Goal: Complete application form

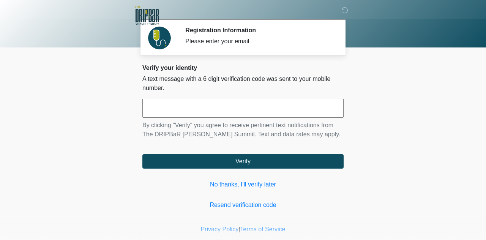
click at [243, 105] on input "text" at bounding box center [242, 108] width 201 height 19
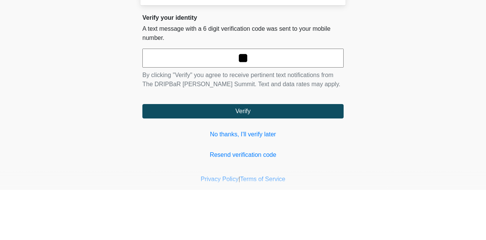
type input "*"
type input "******"
click at [369, 105] on body "‎ ‎ ‎ Registration Information Please enter your email Please connect to Wi-Fi …" at bounding box center [243, 120] width 486 height 240
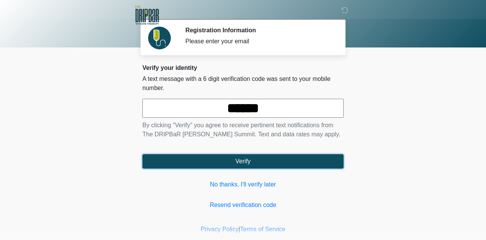
click at [301, 162] on button "Verify" at bounding box center [242, 161] width 201 height 14
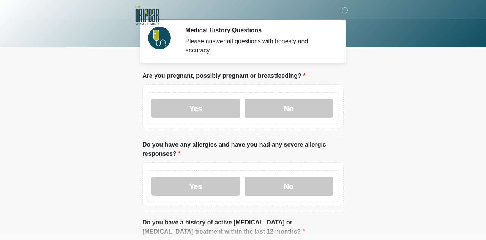
click at [307, 110] on label "No" at bounding box center [289, 108] width 88 height 19
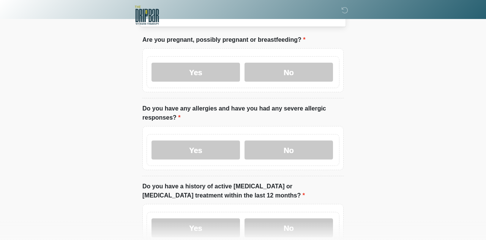
click at [303, 150] on label "No" at bounding box center [289, 150] width 88 height 19
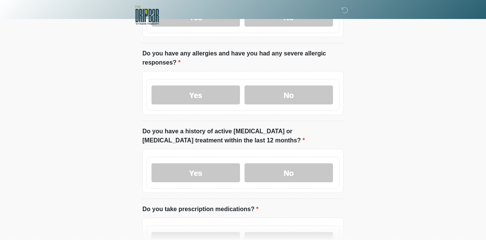
click at [305, 174] on label "No" at bounding box center [289, 172] width 88 height 19
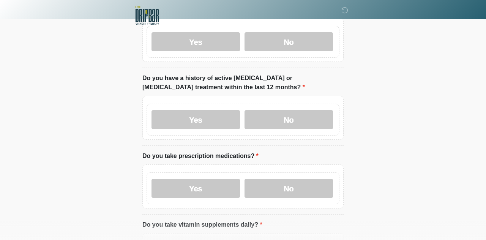
click at [311, 186] on label "No" at bounding box center [289, 188] width 88 height 19
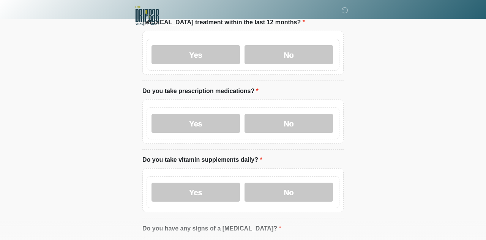
scroll to position [212, 0]
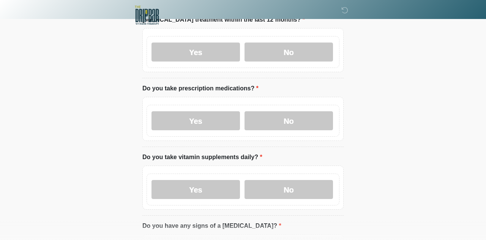
click at [225, 185] on label "Yes" at bounding box center [196, 189] width 88 height 19
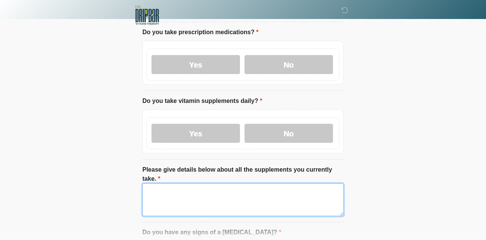
click at [192, 192] on textarea "Please give details below about all the supplements you currently take." at bounding box center [242, 199] width 201 height 33
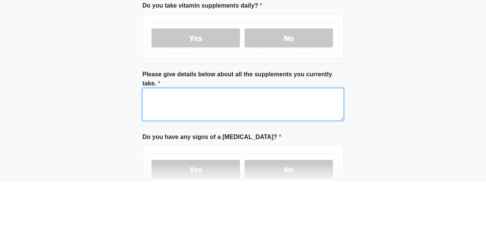
scroll to position [305, 0]
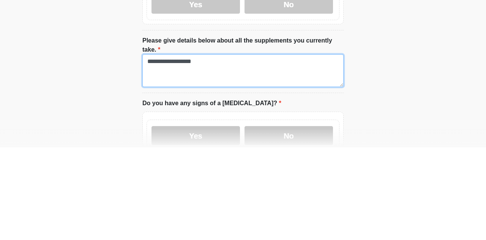
type textarea "**********"
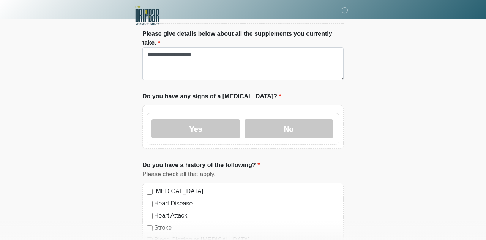
scroll to position [405, 0]
click at [317, 118] on label "No" at bounding box center [289, 127] width 88 height 19
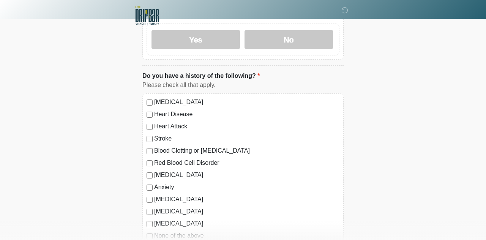
scroll to position [518, 0]
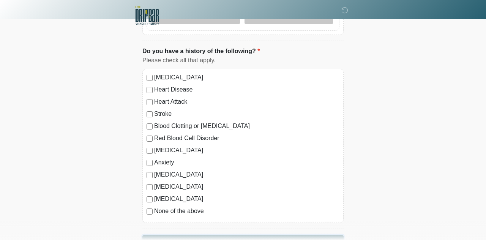
click at [297, 235] on button "Continue" at bounding box center [242, 242] width 201 height 14
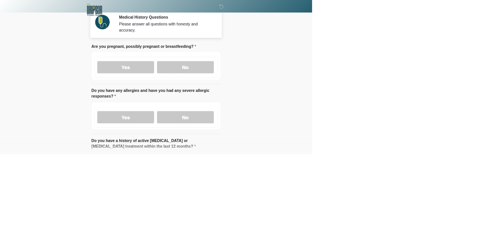
scroll to position [0, 0]
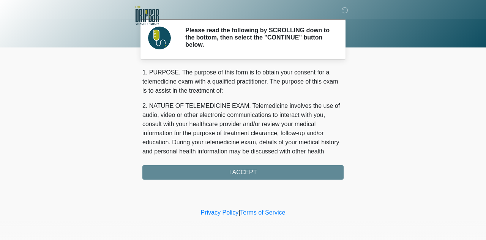
click at [293, 163] on div "1. PURPOSE. The purpose of this form is to obtain your consent for a telemedici…" at bounding box center [242, 124] width 201 height 112
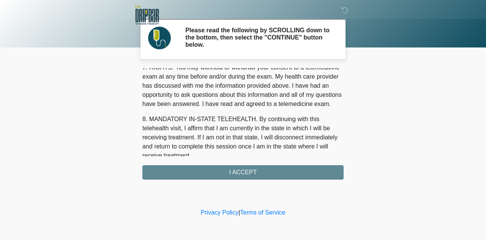
scroll to position [352, 0]
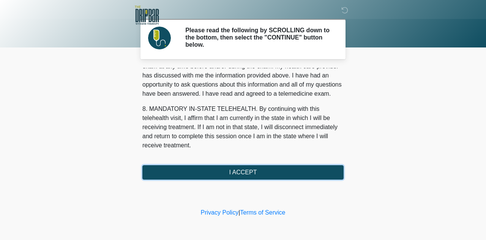
click at [295, 165] on button "I ACCEPT" at bounding box center [242, 172] width 201 height 14
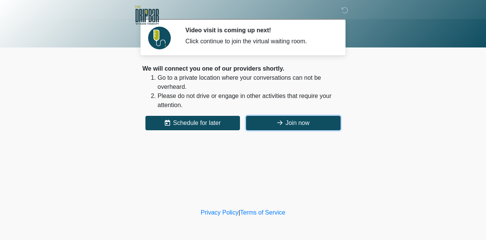
click at [314, 126] on button "Join now" at bounding box center [293, 123] width 95 height 14
